Goal: Use online tool/utility: Utilize a website feature to perform a specific function

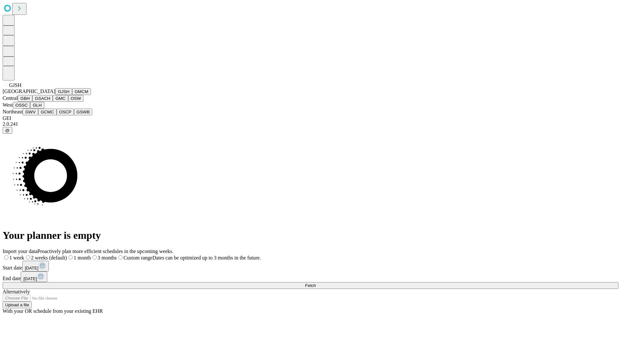
click at [55, 95] on button "GJSH" at bounding box center [63, 91] width 17 height 7
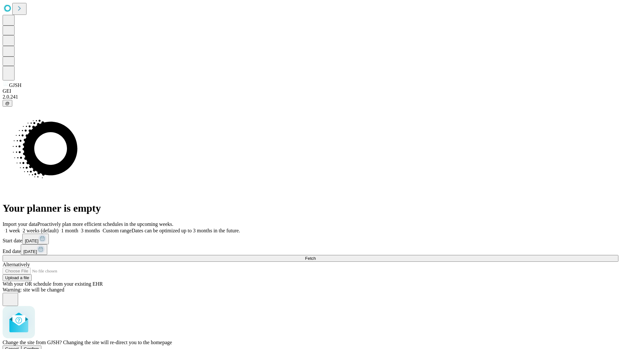
click at [39, 346] on span "Confirm" at bounding box center [31, 348] width 15 height 5
click at [58, 228] on label "2 weeks (default)" at bounding box center [39, 230] width 38 height 5
click at [315, 256] on span "Fetch" at bounding box center [310, 258] width 11 height 5
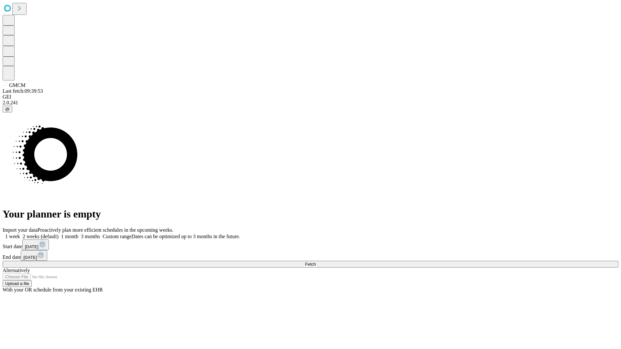
click at [58, 234] on label "2 weeks (default)" at bounding box center [39, 236] width 38 height 5
click at [315, 262] on span "Fetch" at bounding box center [310, 264] width 11 height 5
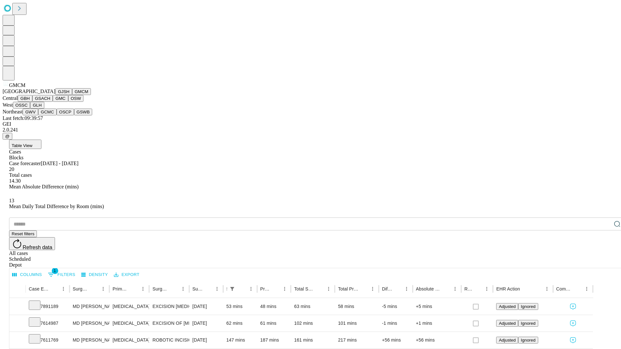
click at [32, 102] on button "GBH" at bounding box center [25, 98] width 15 height 7
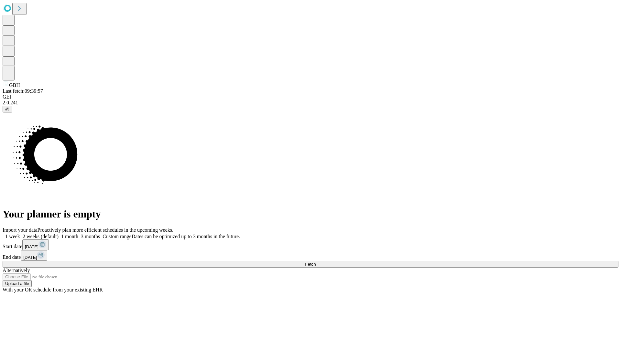
click at [315, 262] on span "Fetch" at bounding box center [310, 264] width 11 height 5
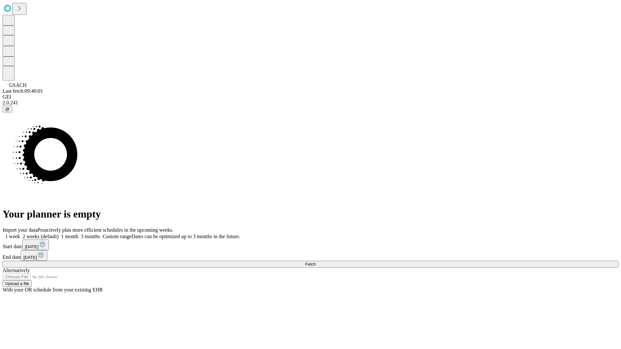
click at [315, 262] on span "Fetch" at bounding box center [310, 264] width 11 height 5
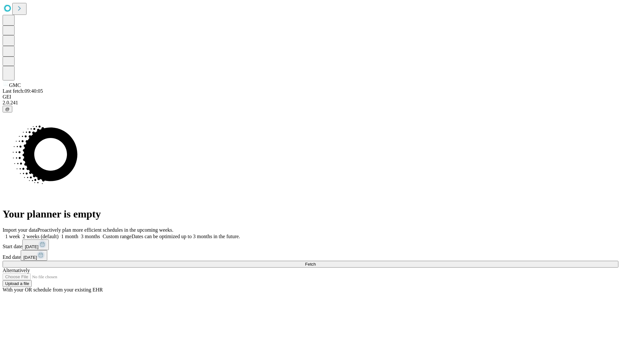
click at [58, 234] on label "2 weeks (default)" at bounding box center [39, 236] width 38 height 5
click at [315, 262] on span "Fetch" at bounding box center [310, 264] width 11 height 5
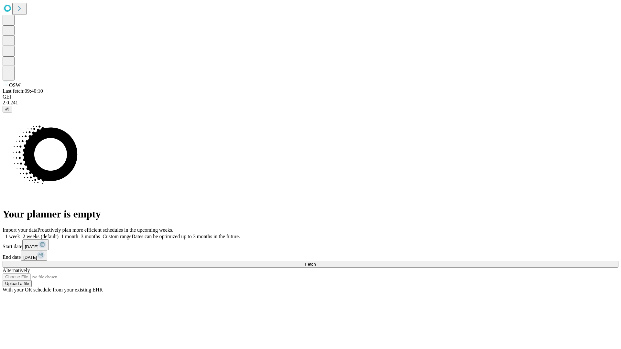
click at [58, 234] on label "2 weeks (default)" at bounding box center [39, 236] width 38 height 5
click at [315, 262] on span "Fetch" at bounding box center [310, 264] width 11 height 5
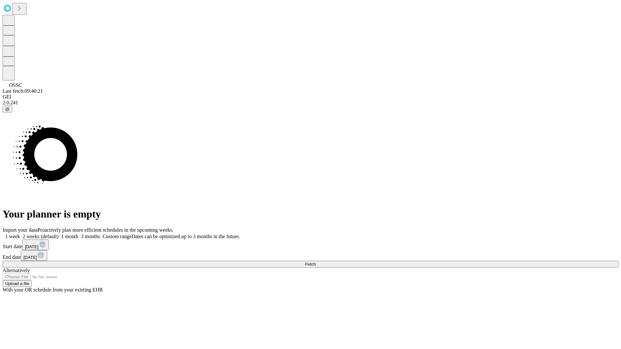
click at [315, 262] on span "Fetch" at bounding box center [310, 264] width 11 height 5
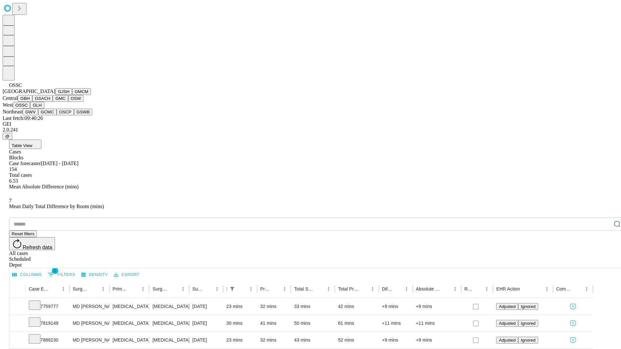
click at [44, 109] on button "GLH" at bounding box center [37, 105] width 14 height 7
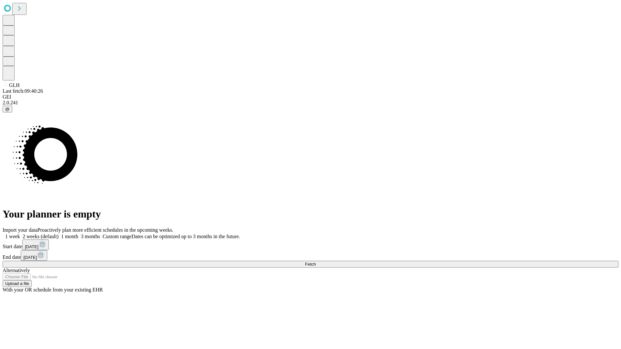
click at [58, 234] on label "2 weeks (default)" at bounding box center [39, 236] width 38 height 5
click at [315, 262] on span "Fetch" at bounding box center [310, 264] width 11 height 5
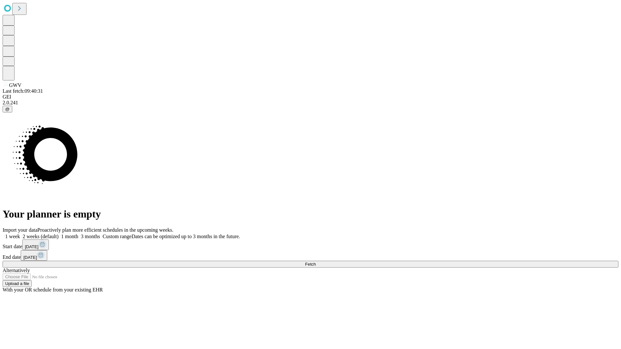
click at [58, 234] on label "2 weeks (default)" at bounding box center [39, 236] width 38 height 5
click at [315, 262] on span "Fetch" at bounding box center [310, 264] width 11 height 5
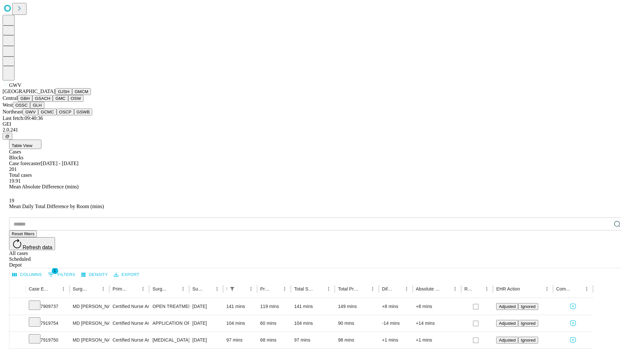
click at [50, 115] on button "GCMC" at bounding box center [47, 112] width 18 height 7
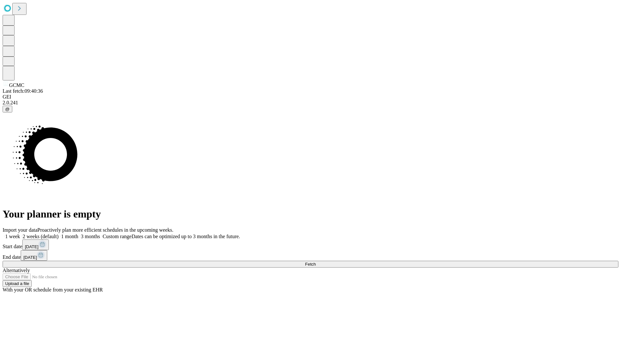
click at [58, 234] on label "2 weeks (default)" at bounding box center [39, 236] width 38 height 5
click at [315, 262] on span "Fetch" at bounding box center [310, 264] width 11 height 5
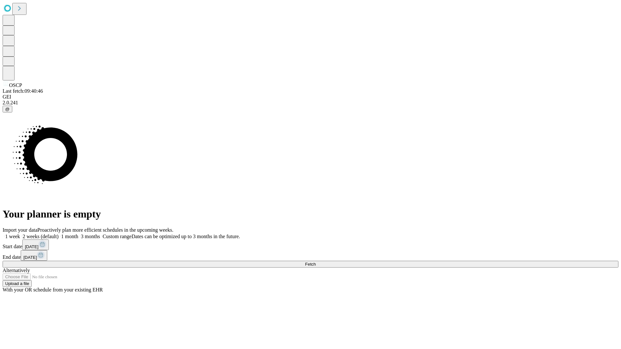
click at [58, 234] on label "2 weeks (default)" at bounding box center [39, 236] width 38 height 5
click at [315, 262] on span "Fetch" at bounding box center [310, 264] width 11 height 5
